Goal: Task Accomplishment & Management: Use online tool/utility

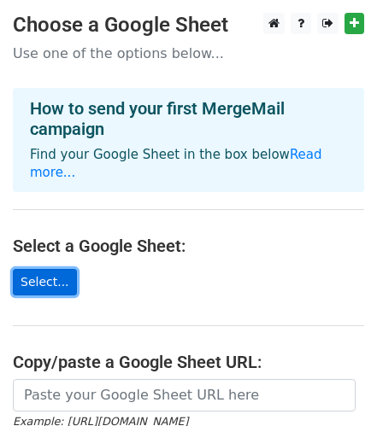
click at [50, 269] on link "Select..." at bounding box center [45, 282] width 64 height 26
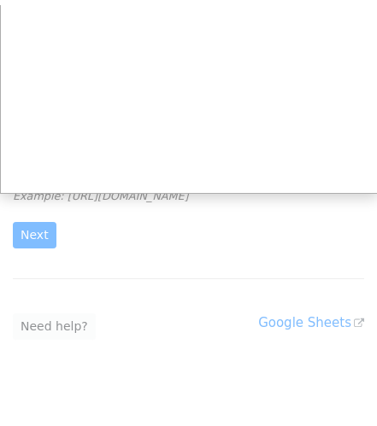
scroll to position [231, 0]
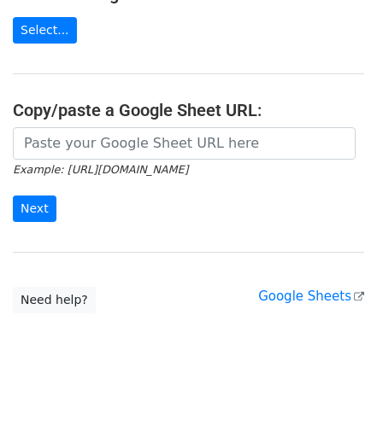
scroll to position [255, 0]
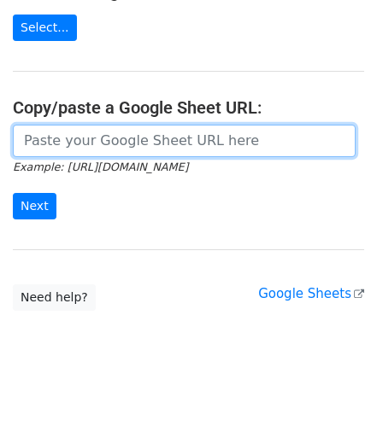
paste input "https://docs.google.com/spreadsheets/d/14qQdriB6EEgAXqv8enxRUZwFrKGgQWvQ5NFYkka…"
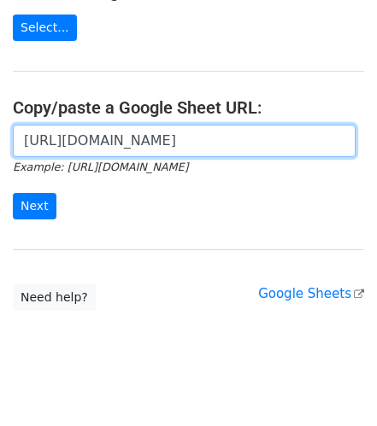
scroll to position [0, 386]
type input "[URL][DOMAIN_NAME]"
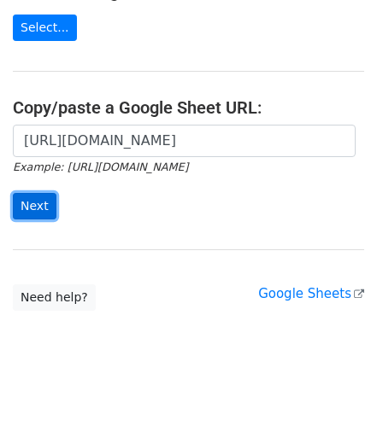
click at [43, 193] on input "Next" at bounding box center [35, 206] width 44 height 26
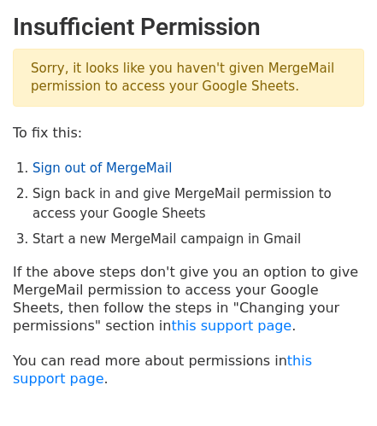
click at [132, 172] on link "Sign out of MergeMail" at bounding box center [101, 168] width 139 height 15
click at [138, 167] on link "Sign out of MergeMail" at bounding box center [101, 168] width 139 height 15
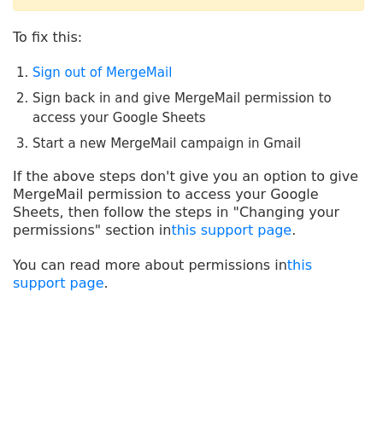
scroll to position [114, 0]
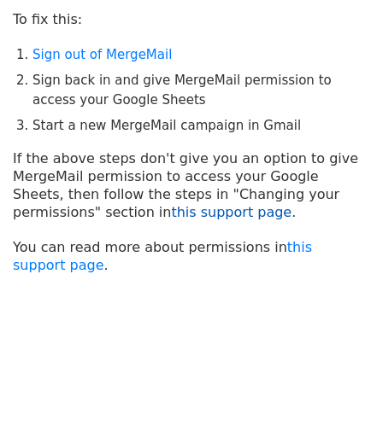
click at [171, 214] on link "this support page" at bounding box center [231, 212] width 120 height 16
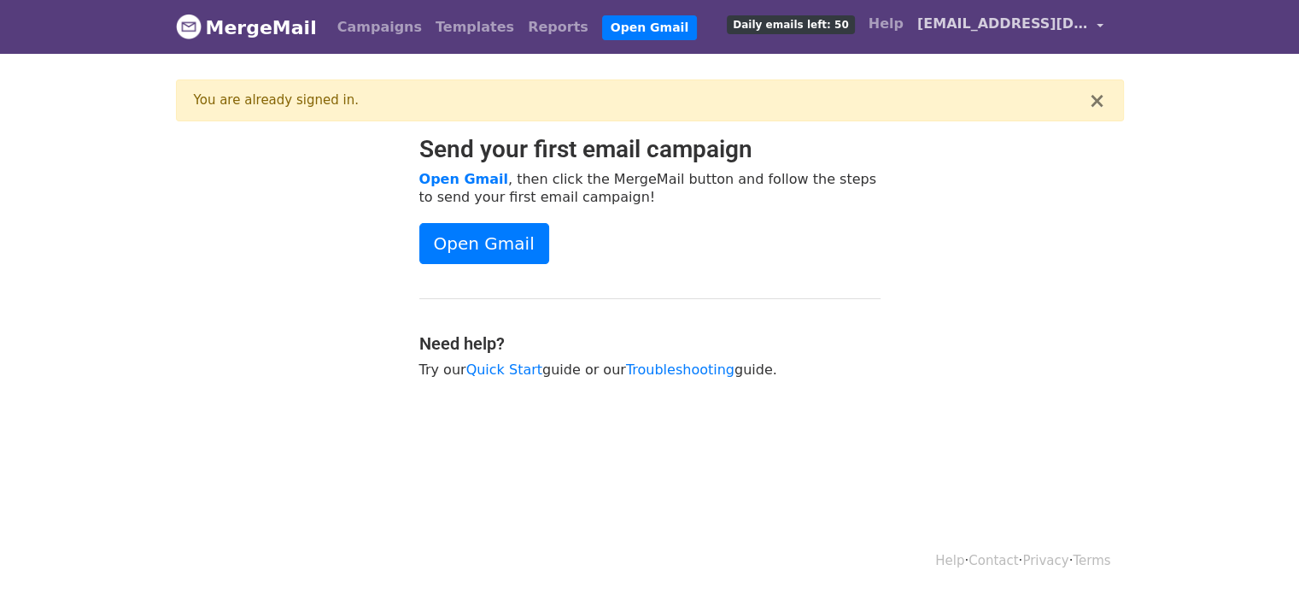
click at [1047, 33] on span "[EMAIL_ADDRESS][DOMAIN_NAME]" at bounding box center [1002, 24] width 171 height 20
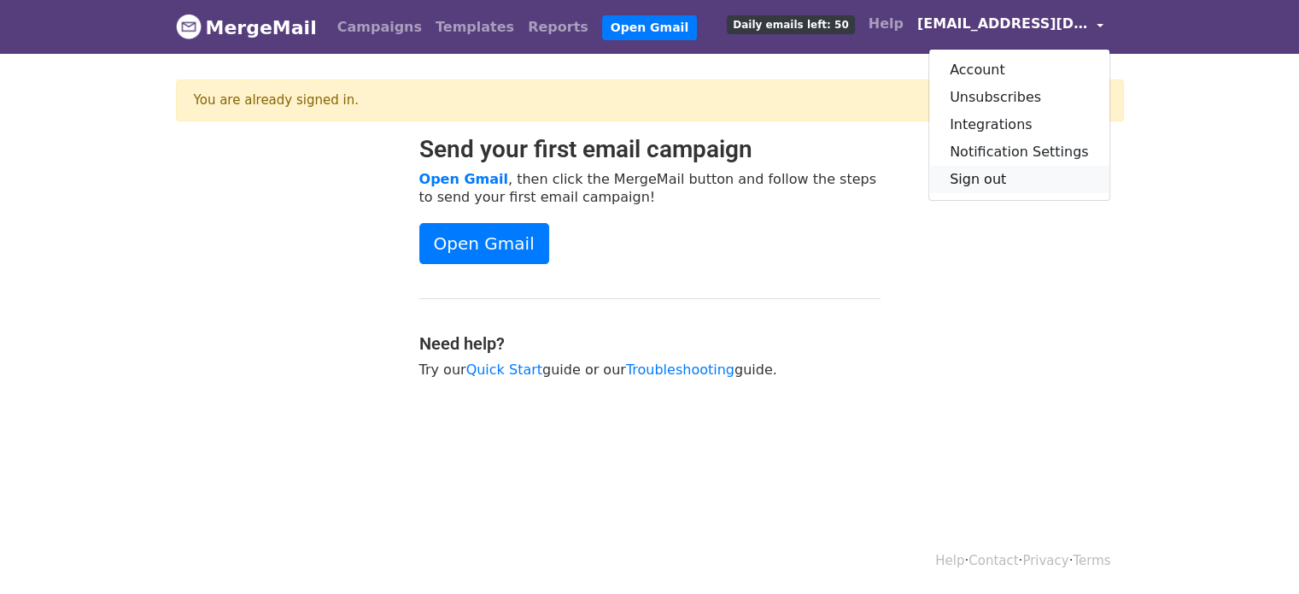
click at [1011, 177] on link "Sign out" at bounding box center [1019, 179] width 180 height 27
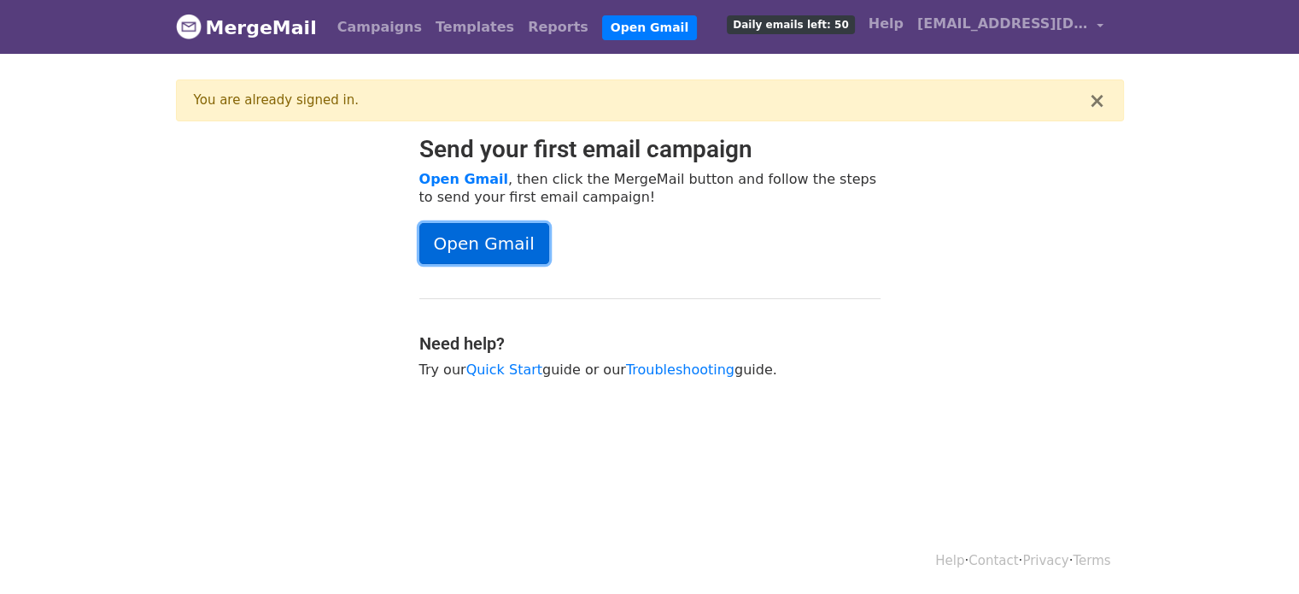
click at [511, 246] on link "Open Gmail" at bounding box center [484, 243] width 130 height 41
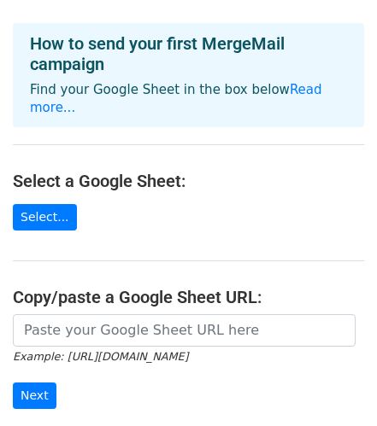
scroll to position [67, 0]
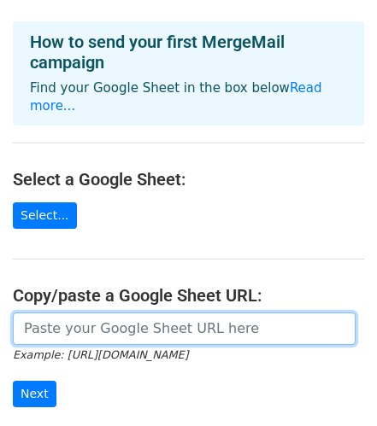
paste input "[URL][DOMAIN_NAME]"
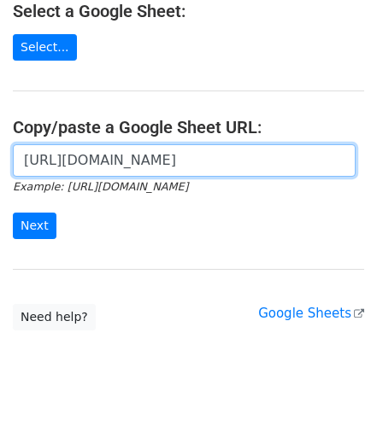
scroll to position [237, 0]
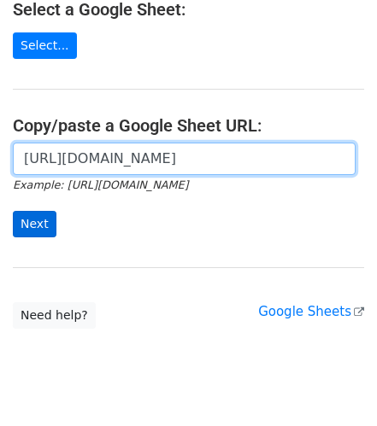
type input "[URL][DOMAIN_NAME]"
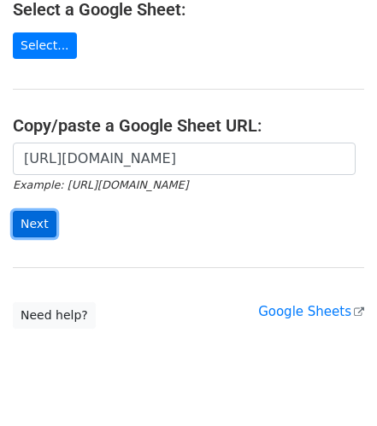
scroll to position [0, 0]
click at [37, 211] on input "Next" at bounding box center [35, 224] width 44 height 26
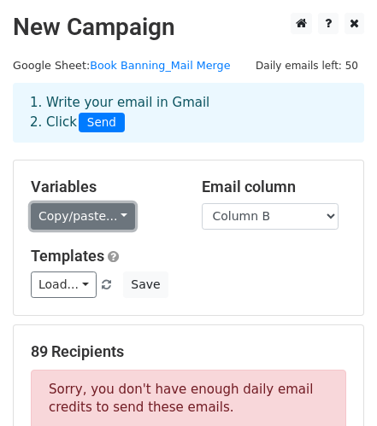
click at [116, 220] on link "Copy/paste..." at bounding box center [83, 216] width 104 height 26
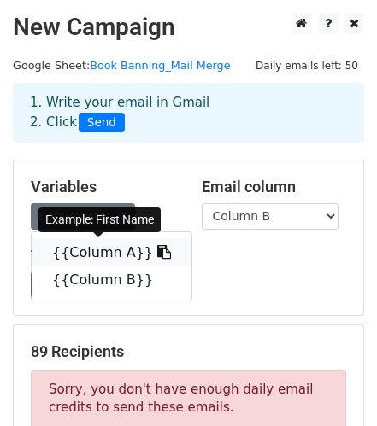
click at [110, 248] on link "{{Column A}}" at bounding box center [112, 252] width 160 height 27
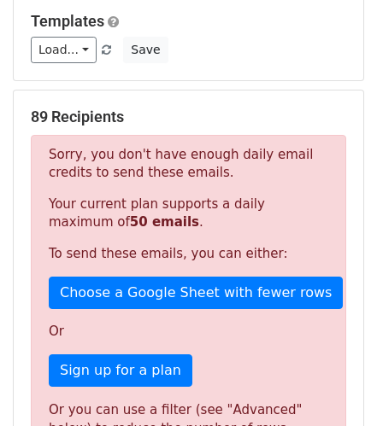
scroll to position [231, 0]
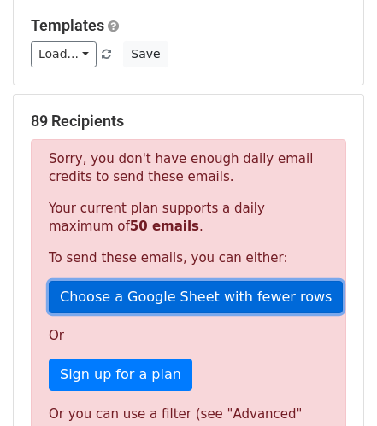
click at [180, 292] on link "Choose a Google Sheet with fewer rows" at bounding box center [196, 297] width 294 height 32
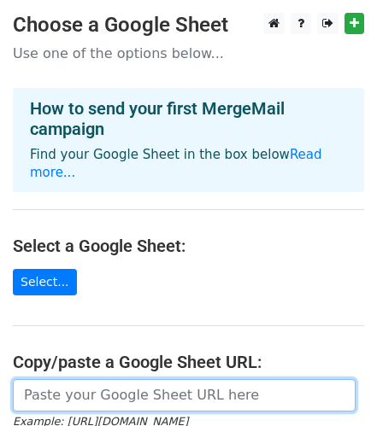
paste input "https://docs.google.com/spreadsheets/d/11NcXIH-YmvrIwD3WnWq_d3PeDZCCbgARPMqcTA6…"
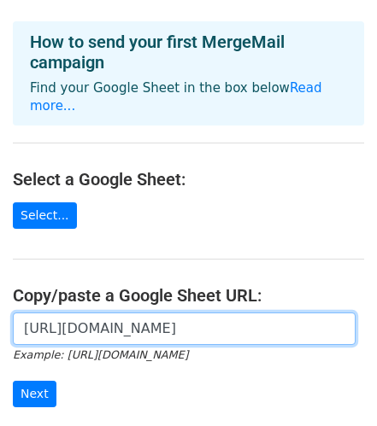
scroll to position [69, 0]
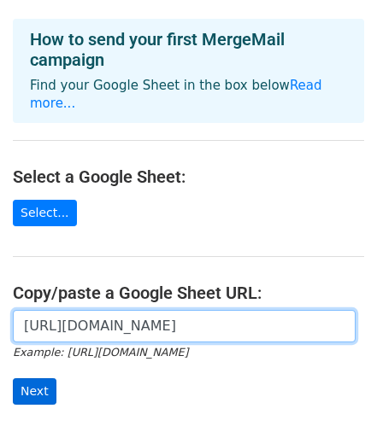
type input "https://docs.google.com/spreadsheets/d/11NcXIH-YmvrIwD3WnWq_d3PeDZCCbgARPMqcTA6…"
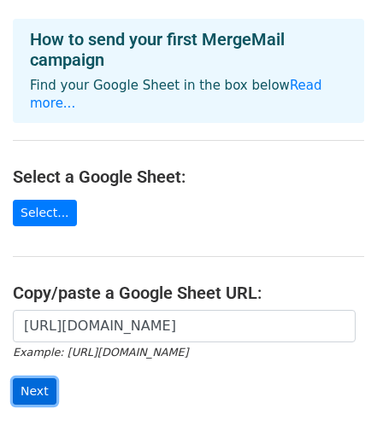
click at [28, 378] on input "Next" at bounding box center [35, 391] width 44 height 26
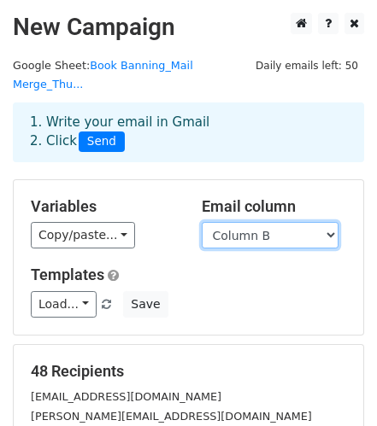
click at [244, 222] on select "Column A Column B" at bounding box center [270, 235] width 137 height 26
click at [202, 222] on select "Column A Column B" at bounding box center [270, 235] width 137 height 26
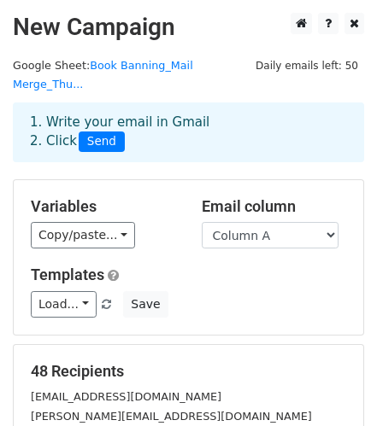
click at [254, 266] on div "Templates Load... No templates saved Save" at bounding box center [188, 292] width 341 height 52
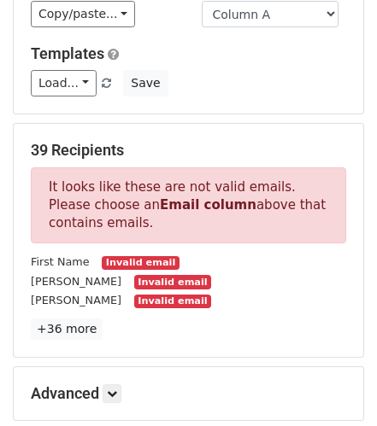
scroll to position [224, 0]
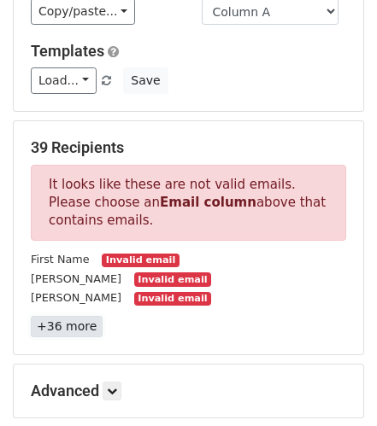
click at [68, 316] on link "+36 more" at bounding box center [67, 326] width 72 height 21
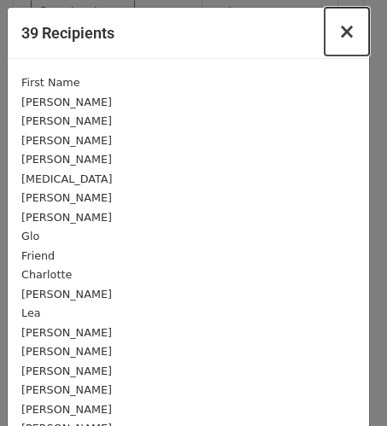
click at [338, 34] on span "×" at bounding box center [346, 32] width 17 height 24
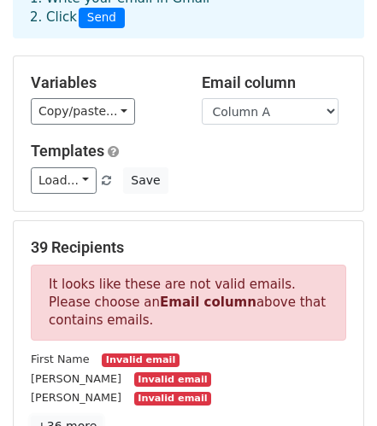
scroll to position [122, 0]
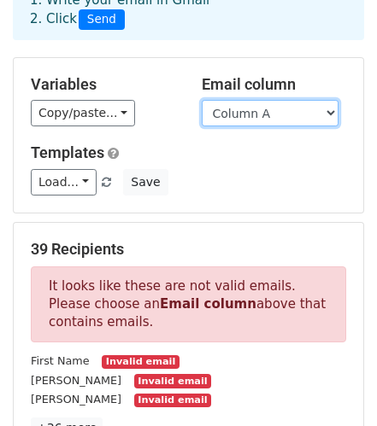
click at [287, 100] on select "Column A Column B" at bounding box center [270, 113] width 137 height 26
select select "Column B"
click at [202, 100] on select "Column A Column B" at bounding box center [270, 113] width 137 height 26
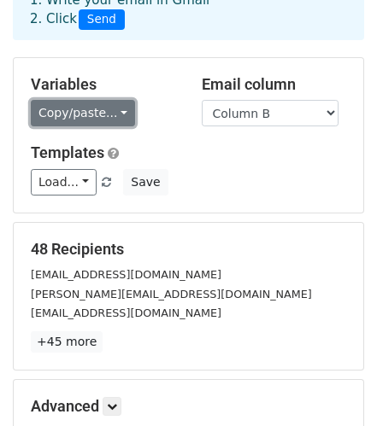
click at [102, 100] on link "Copy/paste..." at bounding box center [83, 113] width 104 height 26
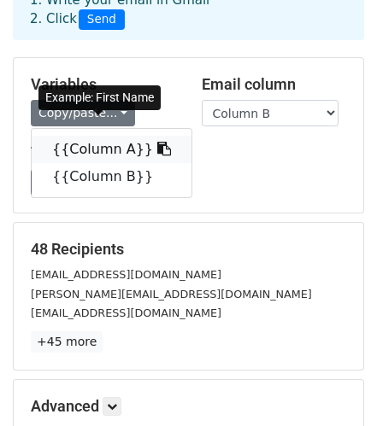
click at [105, 136] on link "{{Column A}}" at bounding box center [112, 149] width 160 height 27
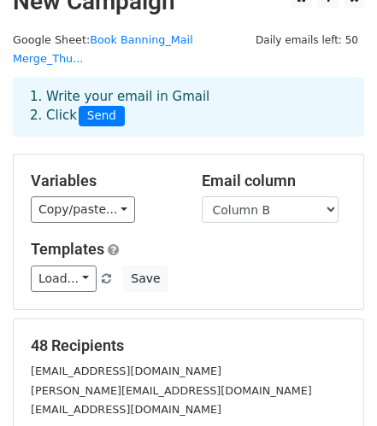
scroll to position [0, 0]
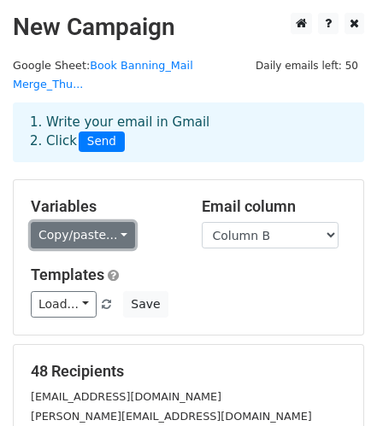
click at [116, 222] on link "Copy/paste..." at bounding box center [83, 235] width 104 height 26
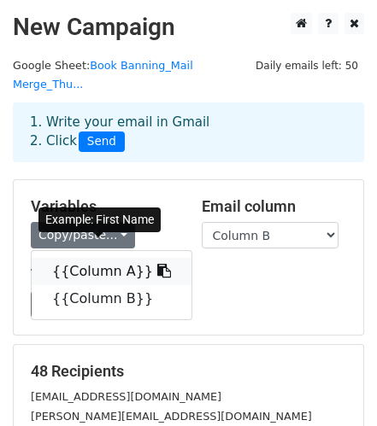
click at [122, 258] on link "{{Column A}}" at bounding box center [112, 271] width 160 height 27
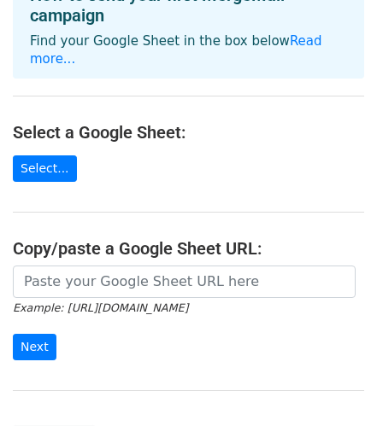
scroll to position [121, 0]
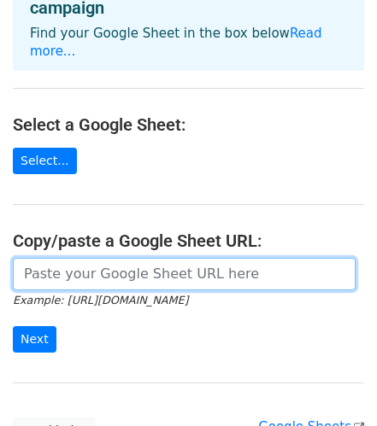
click at [186, 258] on input "url" at bounding box center [184, 274] width 343 height 32
paste input "https://docs.google.com/spreadsheets/d/11NcXIH-YmvrIwD3WnWq_d3PeDZCCbgARPMqcTA6…"
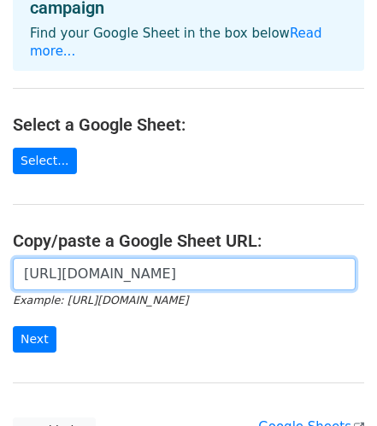
scroll to position [0, 395]
type input "https://docs.google.com/spreadsheets/d/11NcXIH-YmvrIwD3WnWq_d3PeDZCCbgARPMqcTA6…"
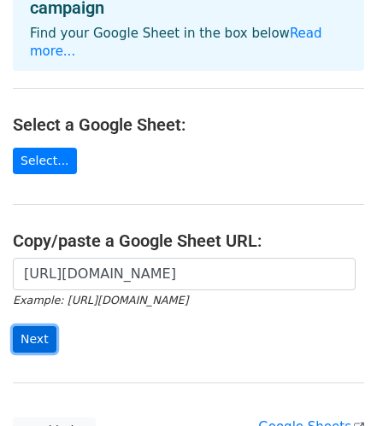
click at [24, 326] on input "Next" at bounding box center [35, 339] width 44 height 26
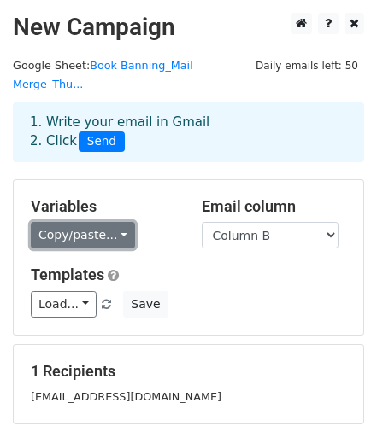
click at [111, 222] on link "Copy/paste..." at bounding box center [83, 235] width 104 height 26
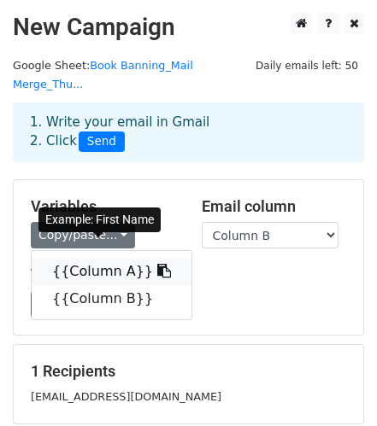
click at [129, 258] on link "{{Column A}}" at bounding box center [112, 271] width 160 height 27
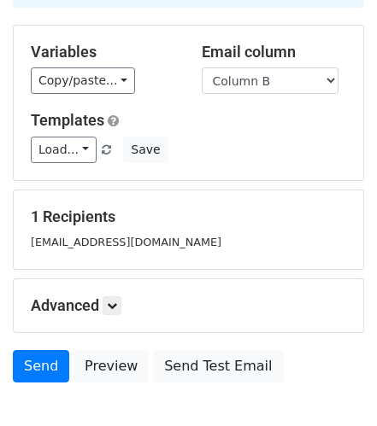
scroll to position [155, 0]
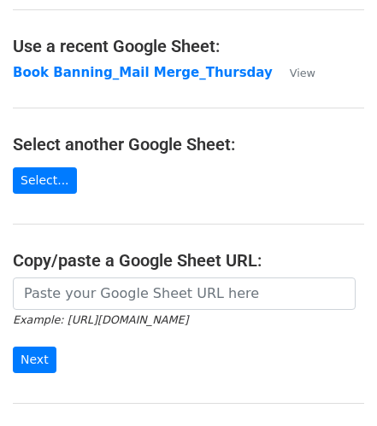
scroll to position [80, 0]
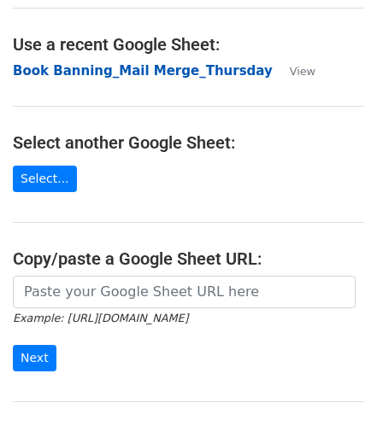
click at [156, 71] on strong "Book Banning_Mail Merge_Thursday" at bounding box center [143, 70] width 260 height 15
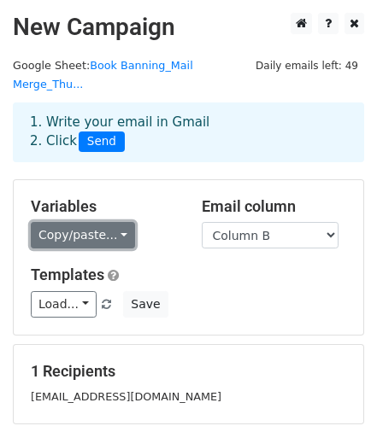
click at [68, 222] on link "Copy/paste..." at bounding box center [83, 235] width 104 height 26
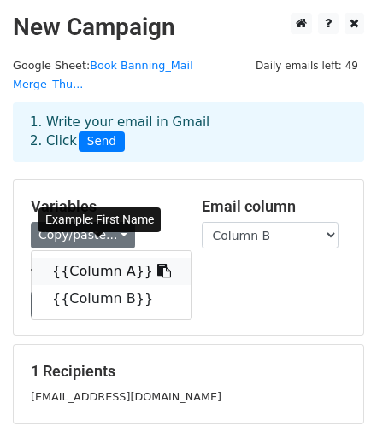
click at [79, 258] on link "{{Column A}}" at bounding box center [112, 271] width 160 height 27
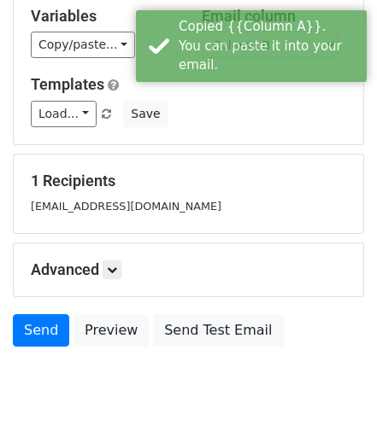
scroll to position [188, 0]
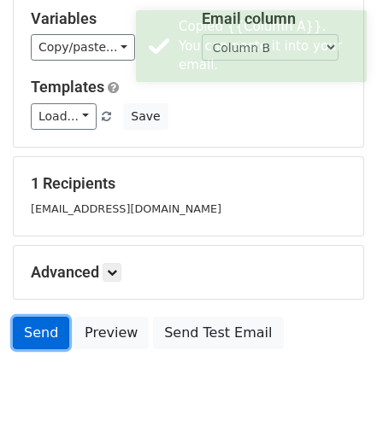
click at [39, 317] on link "Send" at bounding box center [41, 333] width 56 height 32
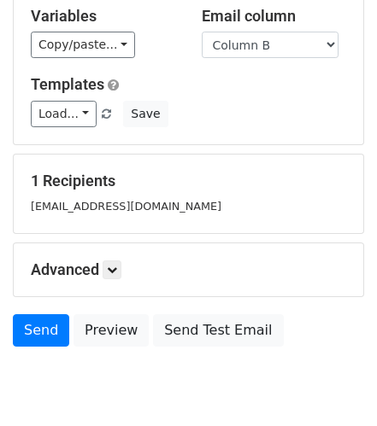
scroll to position [192, 0]
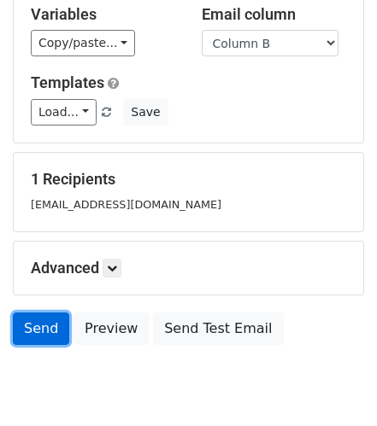
click at [44, 313] on link "Send" at bounding box center [41, 329] width 56 height 32
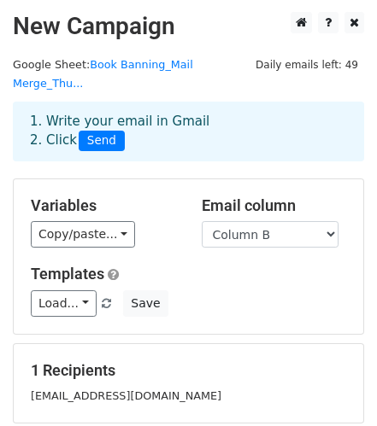
scroll to position [0, 0]
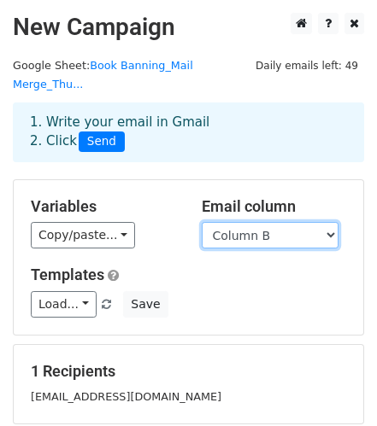
click at [219, 222] on select "Column A Column B" at bounding box center [270, 235] width 137 height 26
select select "Column A"
click at [202, 222] on select "Column A Column B" at bounding box center [270, 235] width 137 height 26
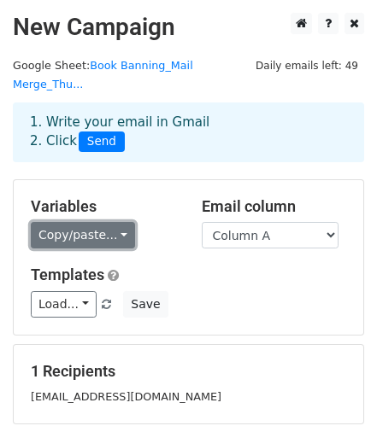
click at [87, 222] on link "Copy/paste..." at bounding box center [83, 235] width 104 height 26
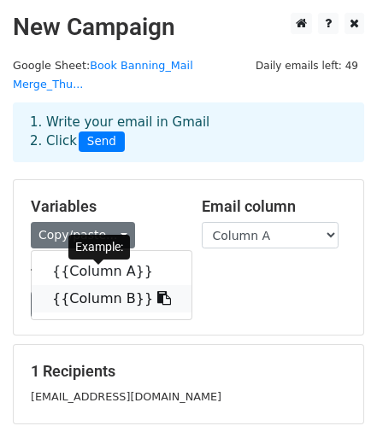
click at [94, 285] on link "{{Column B}}" at bounding box center [112, 298] width 160 height 27
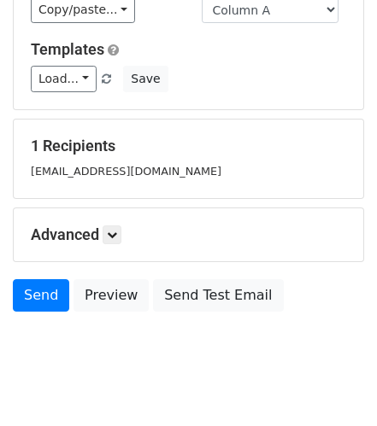
scroll to position [233, 0]
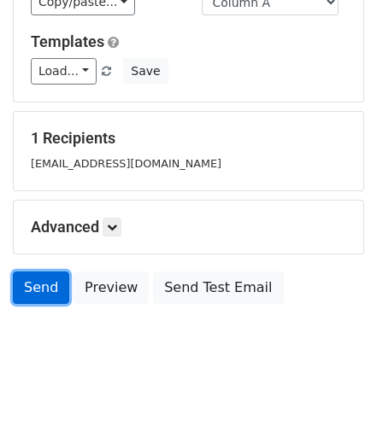
click at [28, 272] on link "Send" at bounding box center [41, 288] width 56 height 32
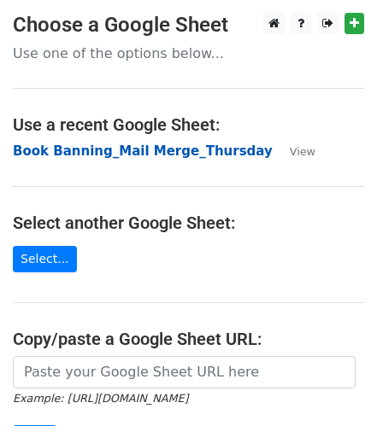
click at [193, 151] on strong "Book Banning_Mail Merge_Thursday" at bounding box center [143, 150] width 260 height 15
click at [64, 151] on strong "Book Banning_Mail Merge_Thursday" at bounding box center [143, 150] width 260 height 15
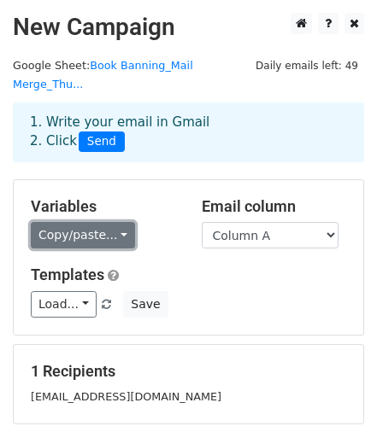
click at [114, 222] on link "Copy/paste..." at bounding box center [83, 235] width 104 height 26
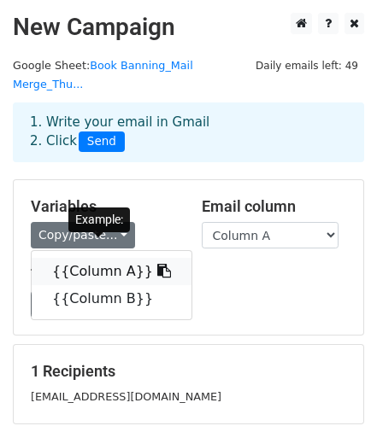
click at [115, 258] on link "{{Column A}}" at bounding box center [112, 271] width 160 height 27
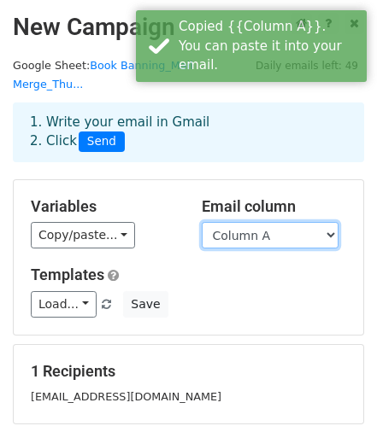
click at [232, 222] on select "Column A Column B" at bounding box center [270, 235] width 137 height 26
select select "Column B"
click at [202, 222] on select "Column A Column B" at bounding box center [270, 235] width 137 height 26
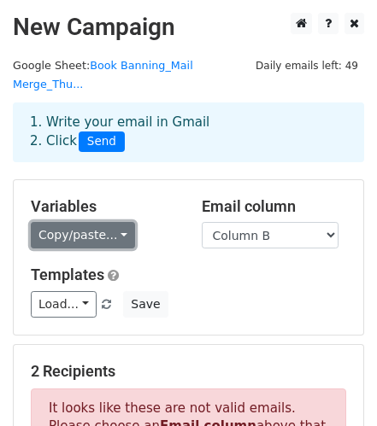
click at [97, 222] on link "Copy/paste..." at bounding box center [83, 235] width 104 height 26
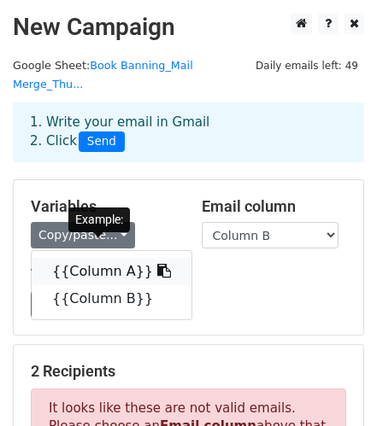
click at [112, 258] on link "{{Column A}}" at bounding box center [112, 271] width 160 height 27
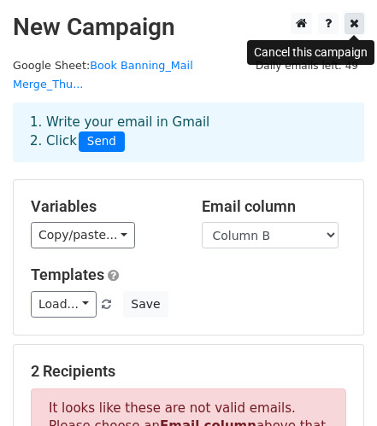
click at [354, 27] on icon at bounding box center [353, 23] width 9 height 12
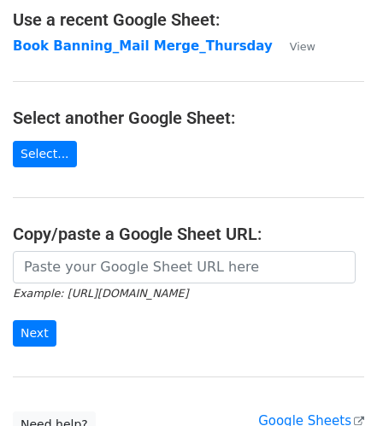
scroll to position [143, 0]
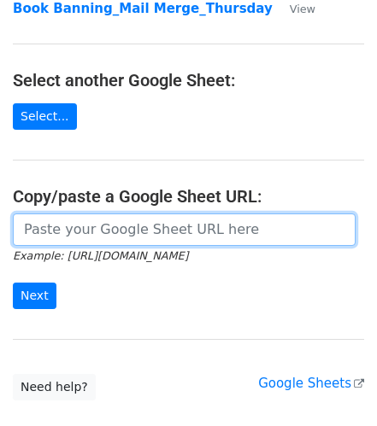
paste input "https://docs.google.com/spreadsheets/d/11NcXIH-YmvrIwD3WnWq_d3PeDZCCbgARPMqcTA6…"
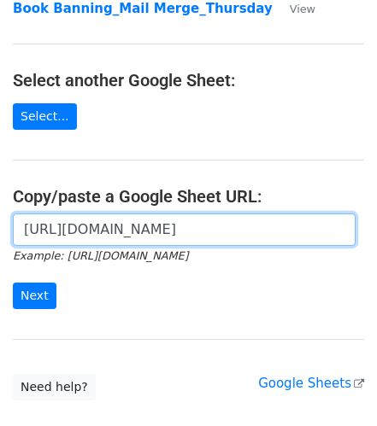
scroll to position [0, 395]
type input "https://docs.google.com/spreadsheets/d/11NcXIH-YmvrIwD3WnWq_d3PeDZCCbgARPMqcTA6…"
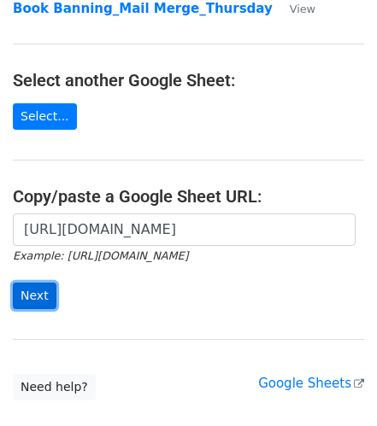
click at [39, 293] on input "Next" at bounding box center [35, 296] width 44 height 26
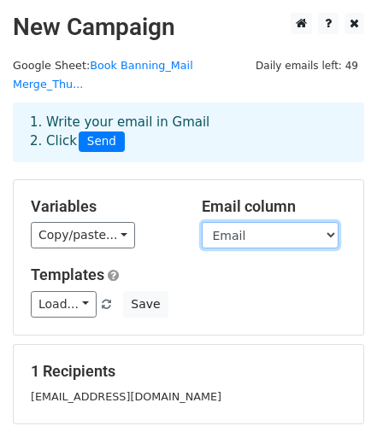
click at [282, 222] on select "First Name Email" at bounding box center [270, 235] width 137 height 26
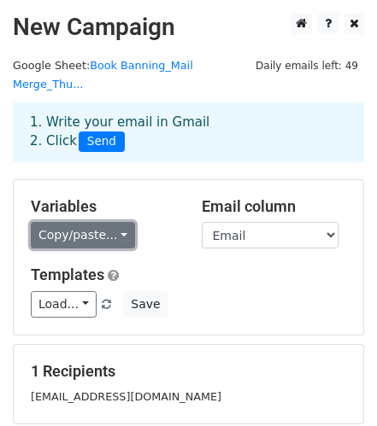
click at [106, 222] on link "Copy/paste..." at bounding box center [83, 235] width 104 height 26
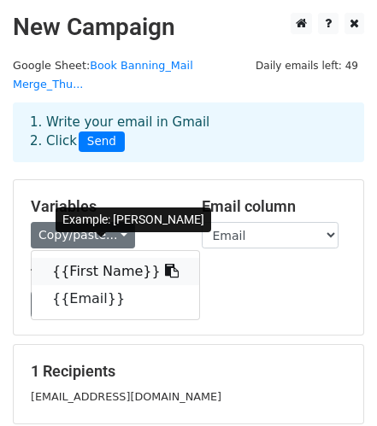
click at [126, 258] on link "{{First Name}}" at bounding box center [115, 271] width 167 height 27
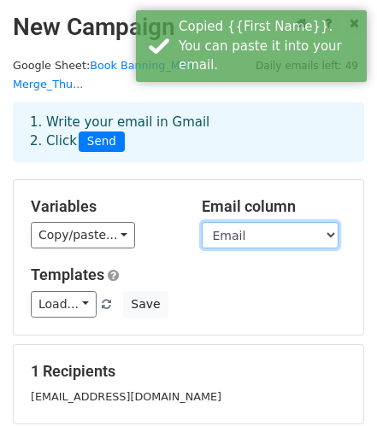
click at [243, 222] on select "First Name Email" at bounding box center [270, 235] width 137 height 26
click at [202, 222] on select "First Name Email" at bounding box center [270, 235] width 137 height 26
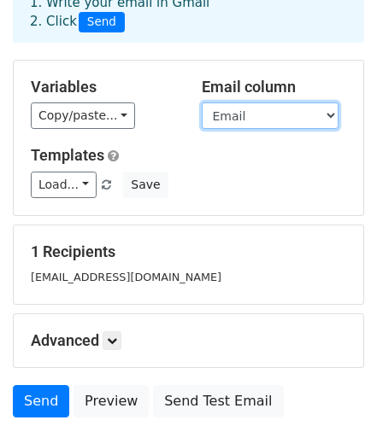
scroll to position [118, 0]
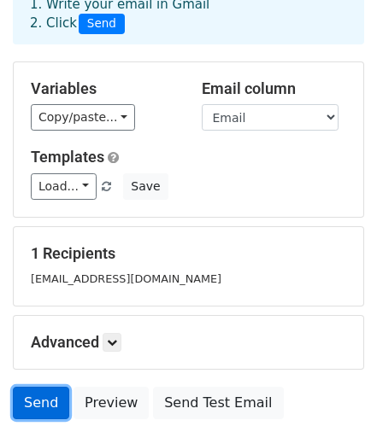
click at [35, 387] on link "Send" at bounding box center [41, 403] width 56 height 32
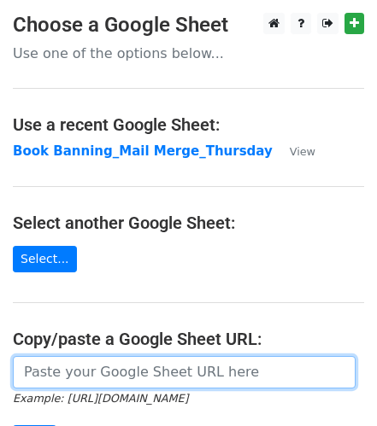
paste input "[URL][DOMAIN_NAME]"
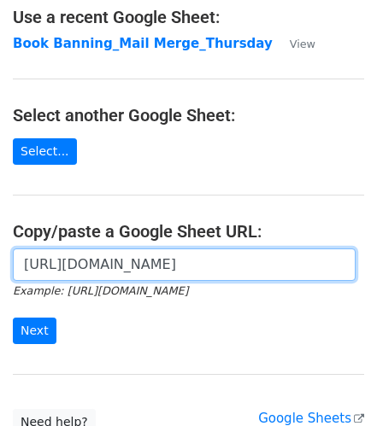
scroll to position [116, 0]
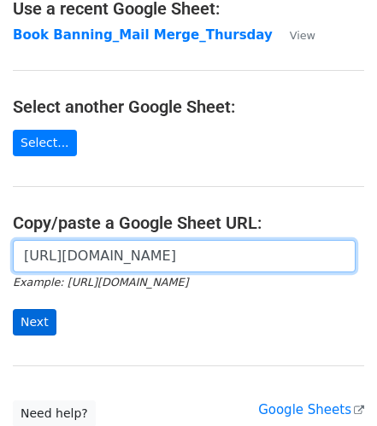
type input "[URL][DOMAIN_NAME]"
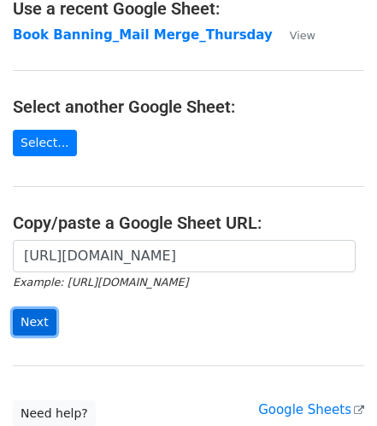
click at [40, 320] on input "Next" at bounding box center [35, 322] width 44 height 26
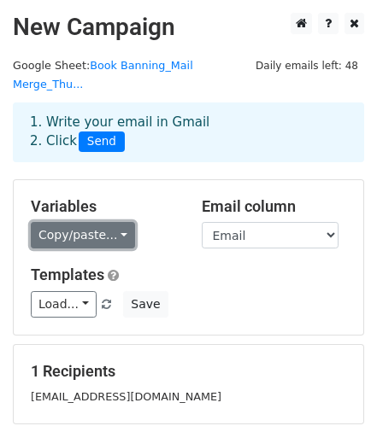
click at [120, 222] on link "Copy/paste..." at bounding box center [83, 235] width 104 height 26
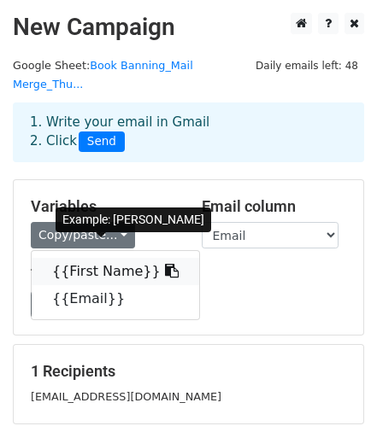
click at [122, 258] on link "{{First Name}}" at bounding box center [115, 271] width 167 height 27
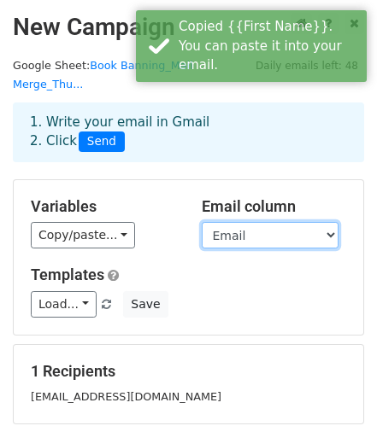
click at [233, 222] on select "First Name Email" at bounding box center [270, 235] width 137 height 26
click at [202, 222] on select "First Name Email" at bounding box center [270, 235] width 137 height 26
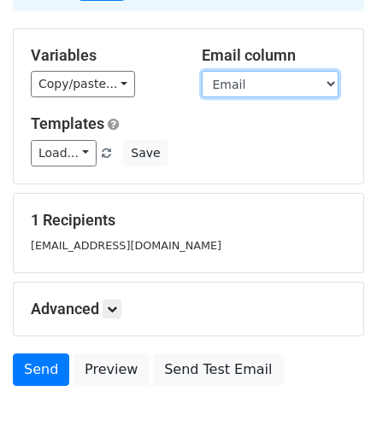
scroll to position [156, 0]
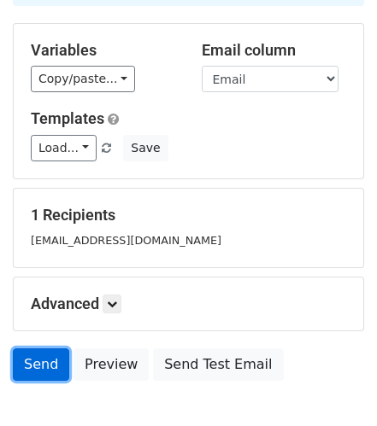
click at [46, 348] on link "Send" at bounding box center [41, 364] width 56 height 32
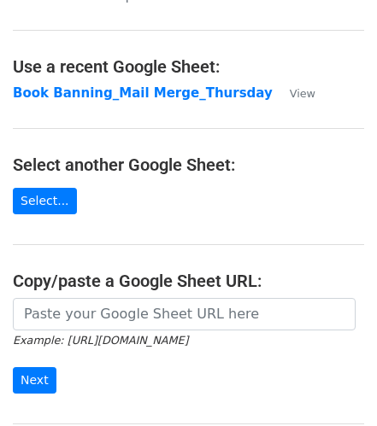
scroll to position [64, 0]
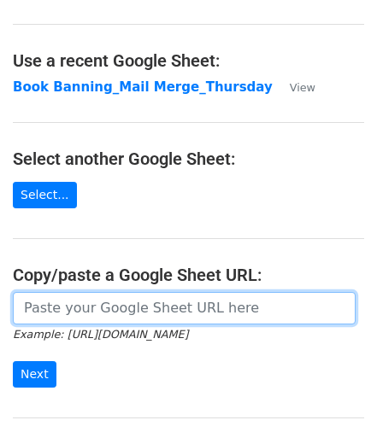
paste input "https://docs.google.com/spreadsheets/d/11NcXIH-YmvrIwD3WnWq_d3PeDZCCbgARPMqcTA6…"
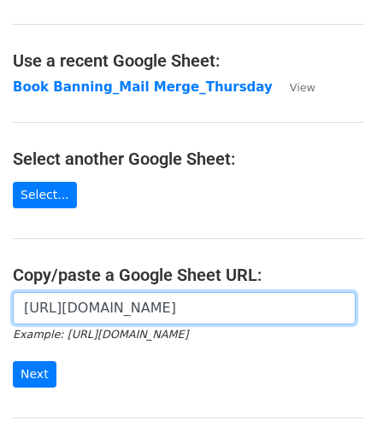
scroll to position [0, 395]
type input "https://docs.google.com/spreadsheets/d/11NcXIH-YmvrIwD3WnWq_d3PeDZCCbgARPMqcTA6…"
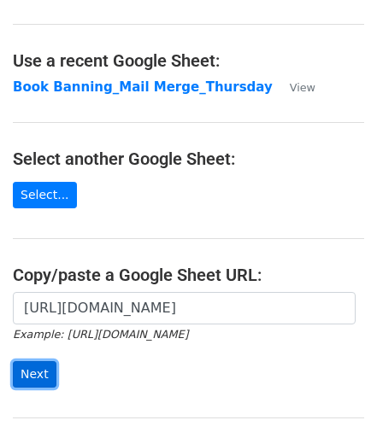
scroll to position [0, 0]
click at [36, 376] on input "Next" at bounding box center [35, 374] width 44 height 26
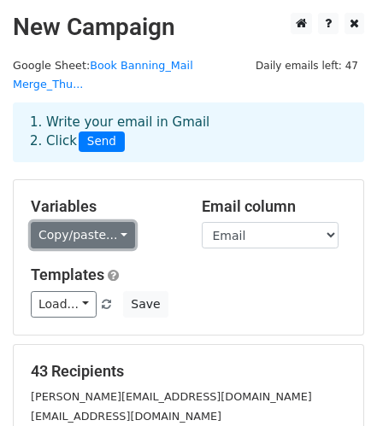
click at [92, 222] on link "Copy/paste..." at bounding box center [83, 235] width 104 height 26
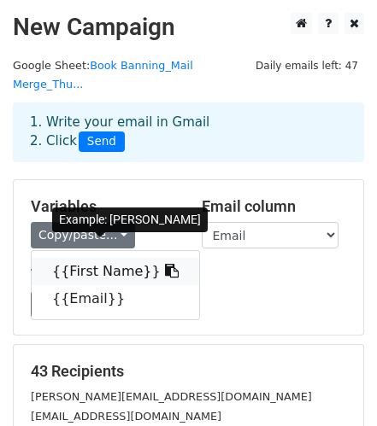
click at [99, 258] on link "{{First Name}}" at bounding box center [115, 271] width 167 height 27
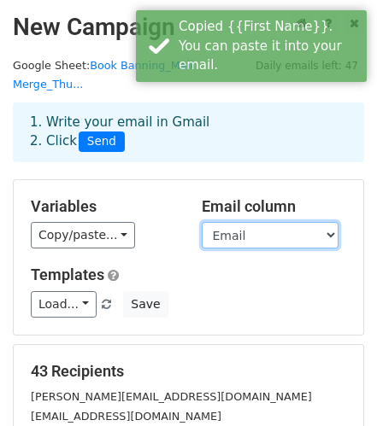
click at [241, 222] on select "First Name Email" at bounding box center [270, 235] width 137 height 26
click at [202, 222] on select "First Name Email" at bounding box center [270, 235] width 137 height 26
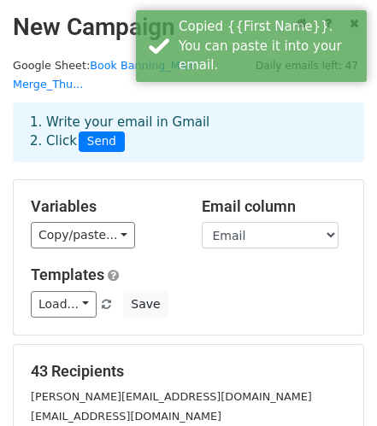
click at [373, 203] on main "New Campaign Daily emails left: 47 Google Sheet: Book Banning_Mail Merge_Thu...…" at bounding box center [188, 313] width 377 height 601
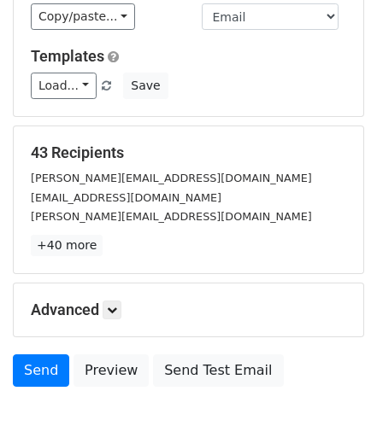
scroll to position [227, 0]
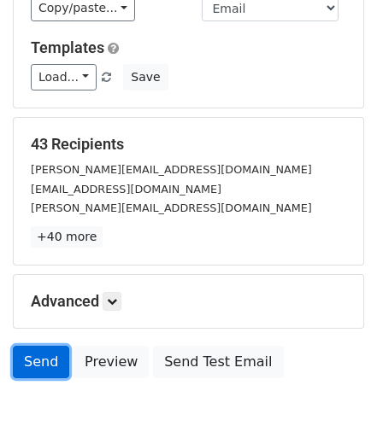
click at [36, 346] on link "Send" at bounding box center [41, 362] width 56 height 32
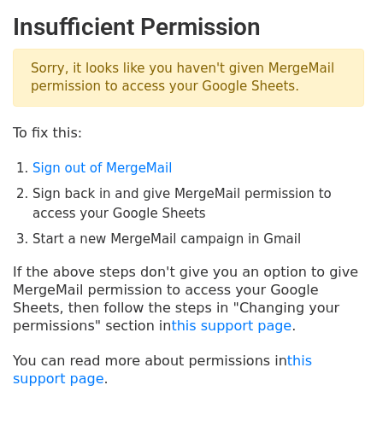
scroll to position [114, 0]
